Goal: Check status: Check status

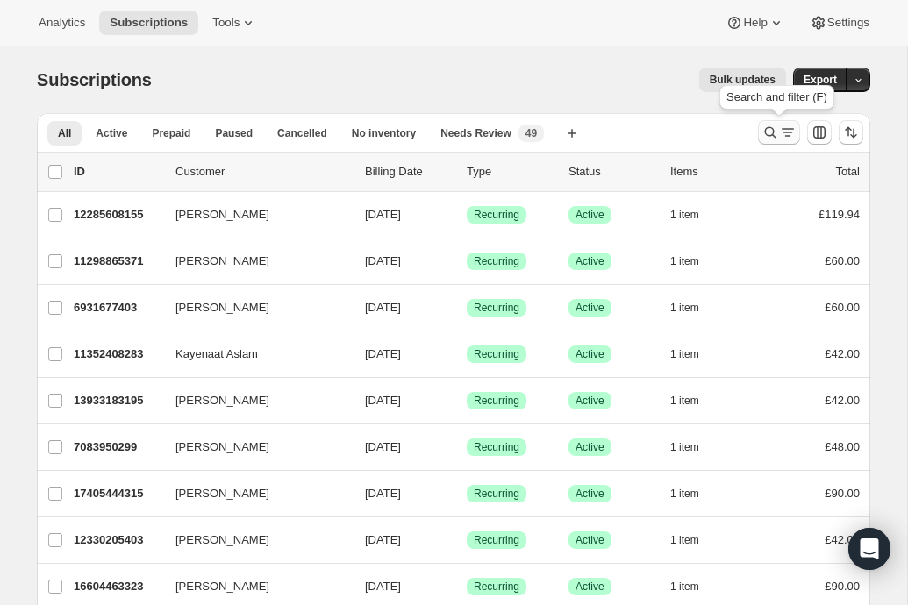
click at [774, 133] on icon "Search and filter results" at bounding box center [770, 133] width 18 height 18
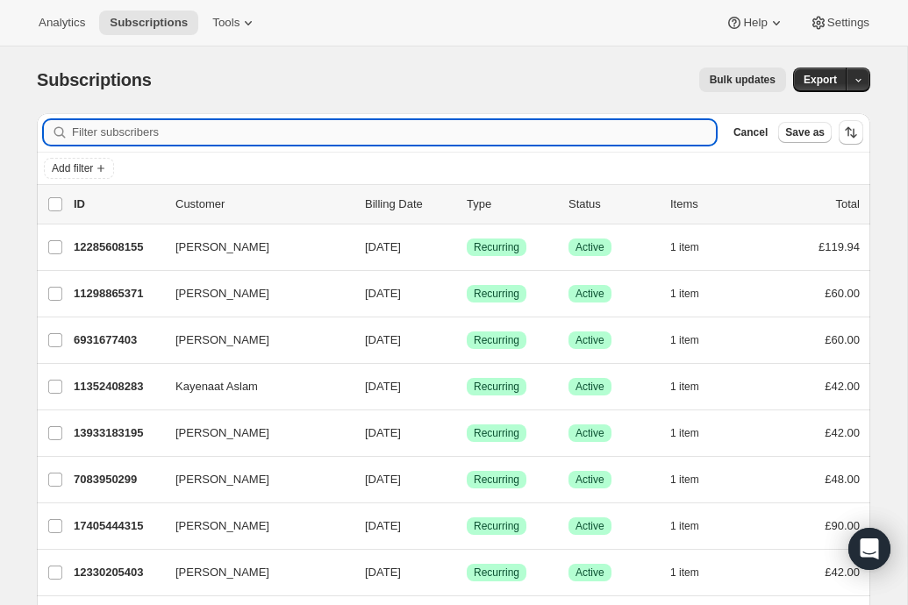
click at [327, 123] on input "Filter subscribers" at bounding box center [394, 132] width 644 height 25
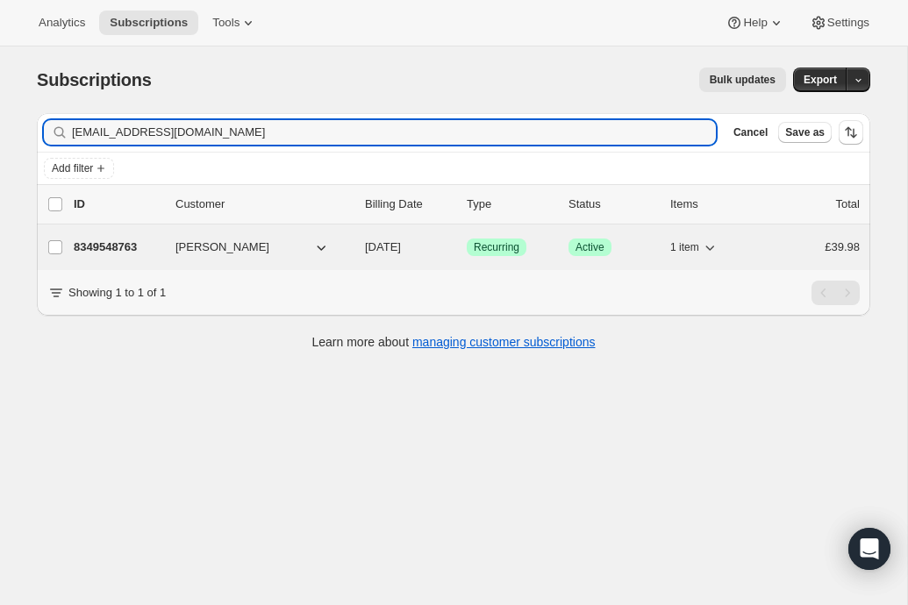
type input "[EMAIL_ADDRESS][DOMAIN_NAME]"
click at [401, 248] on span "[DATE]" at bounding box center [383, 246] width 36 height 13
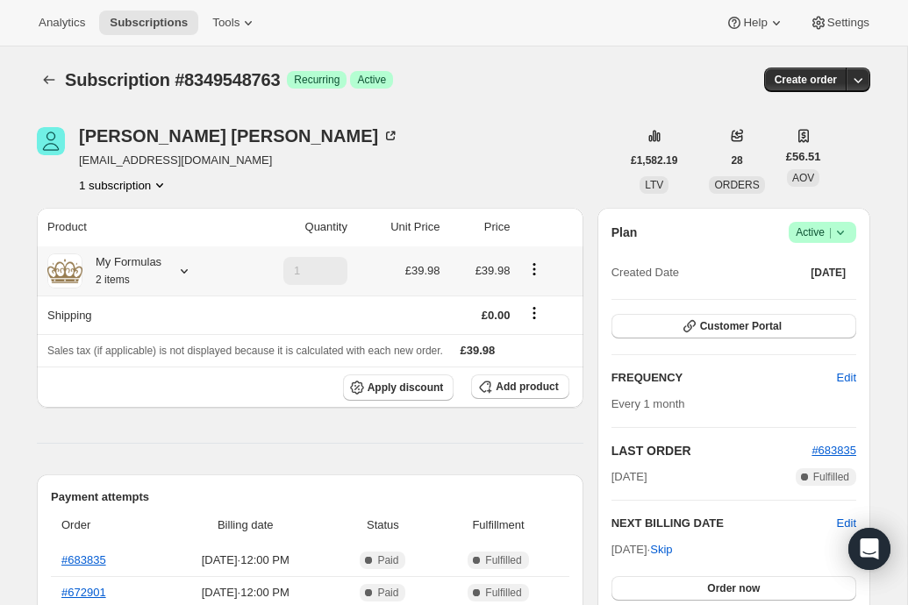
click at [187, 273] on icon at bounding box center [184, 271] width 18 height 18
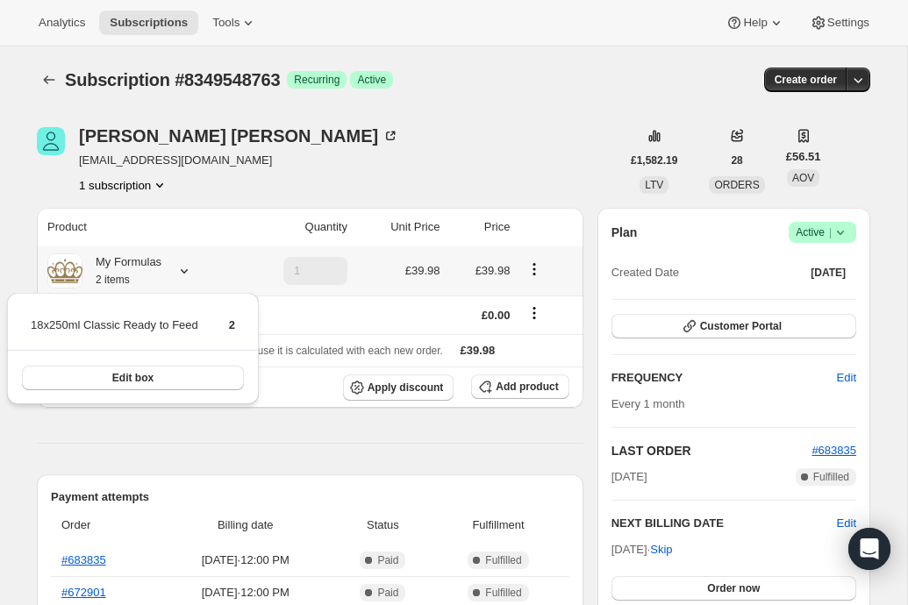
click at [187, 273] on icon at bounding box center [184, 271] width 18 height 18
